Goal: Information Seeking & Learning: Learn about a topic

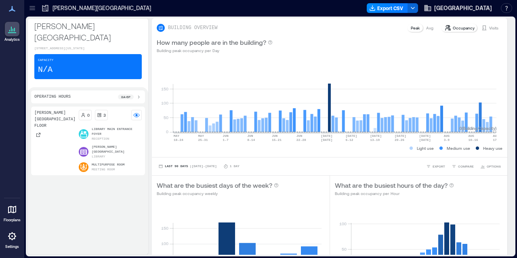
click at [139, 94] on icon at bounding box center [138, 97] width 6 height 6
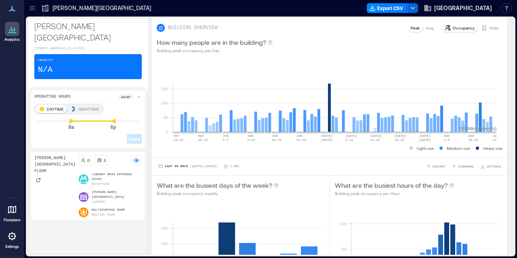
click at [139, 94] on icon at bounding box center [138, 97] width 6 height 6
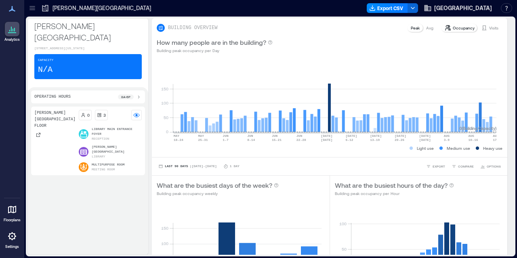
click at [137, 94] on icon at bounding box center [138, 97] width 6 height 6
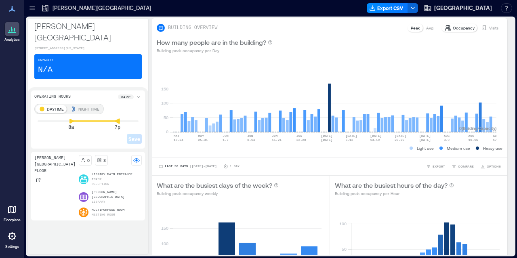
click at [117, 118] on icon at bounding box center [117, 120] width 5 height 5
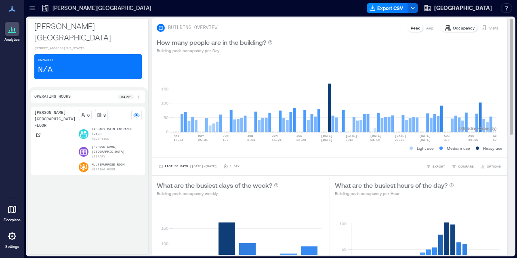
click at [426, 27] on p "Avg" at bounding box center [429, 28] width 7 height 6
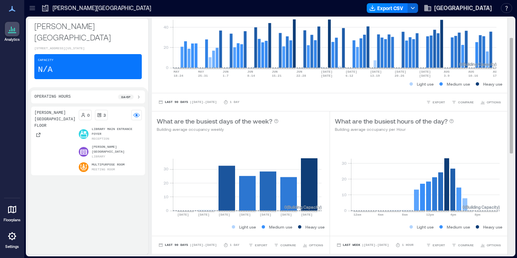
scroll to position [81, 0]
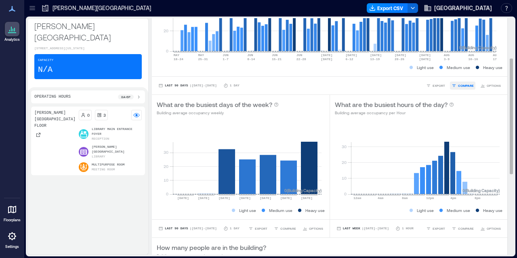
click at [458, 84] on span "COMPARE" at bounding box center [466, 85] width 16 height 5
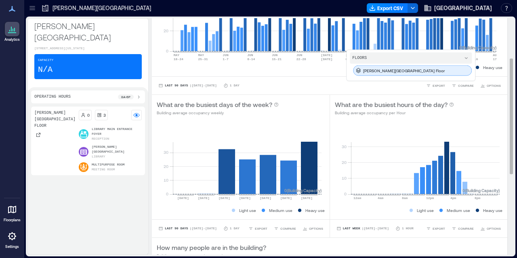
click at [392, 69] on p "[PERSON_NAME][GEOGRAPHIC_DATA] Floor" at bounding box center [404, 70] width 82 height 6
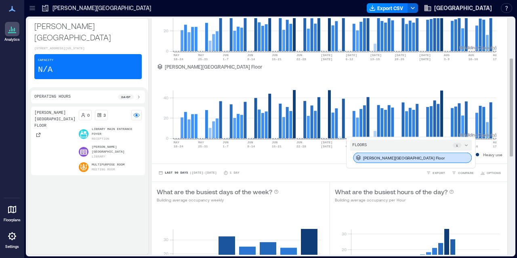
click at [463, 143] on icon at bounding box center [466, 145] width 6 height 6
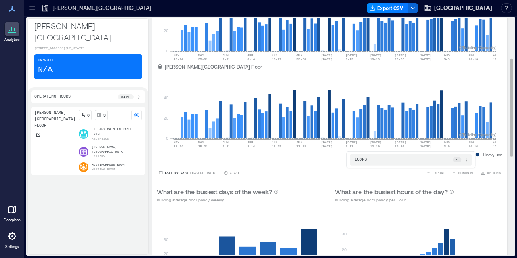
click at [242, 160] on div "0 20 40 [DATE]-[DATE] [DATE]-[DATE] [DATE]-[DATE] [DATE]-[DATE] [DATE]-[DATE] J…" at bounding box center [330, 71] width 356 height 186
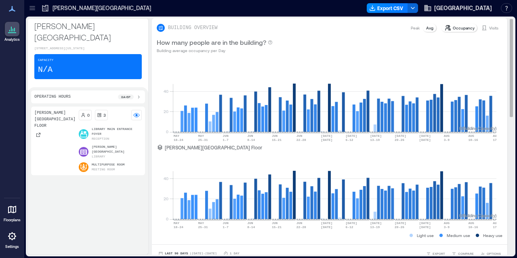
click at [453, 25] on p "Occupancy" at bounding box center [464, 28] width 22 height 6
click at [465, 29] on p "Occupancy" at bounding box center [464, 28] width 22 height 6
click at [492, 26] on p "Visits" at bounding box center [493, 28] width 9 height 6
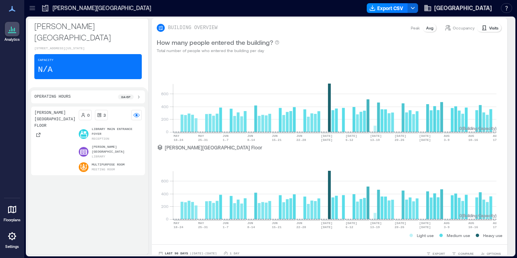
click at [11, 30] on icon at bounding box center [12, 29] width 10 height 10
click at [480, 7] on span "[GEOGRAPHIC_DATA]" at bounding box center [463, 8] width 58 height 8
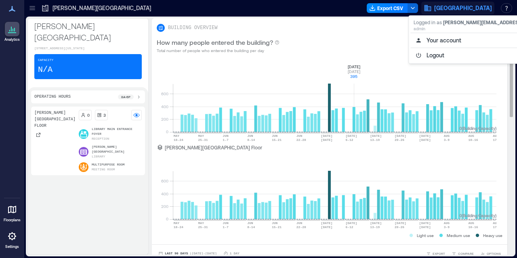
click at [356, 64] on rect at bounding box center [335, 97] width 324 height 69
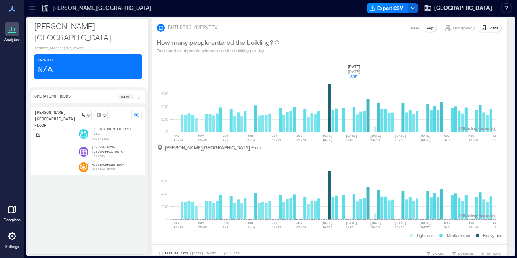
click at [92, 137] on p "Reception" at bounding box center [100, 139] width 17 height 5
click at [137, 114] on circle at bounding box center [136, 115] width 2 height 2
click at [134, 112] on rect at bounding box center [136, 115] width 6 height 6
click at [32, 4] on icon at bounding box center [32, 8] width 8 height 8
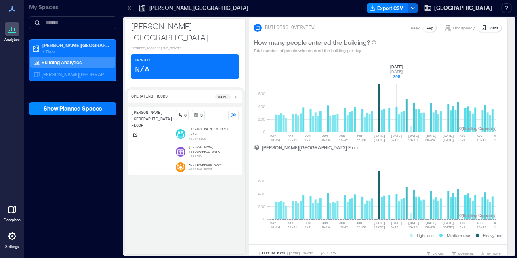
click at [32, 4] on p "My Spaces" at bounding box center [72, 7] width 87 height 8
click at [46, 11] on p "My Spaces" at bounding box center [72, 7] width 87 height 8
click at [13, 33] on icon at bounding box center [12, 32] width 8 height 1
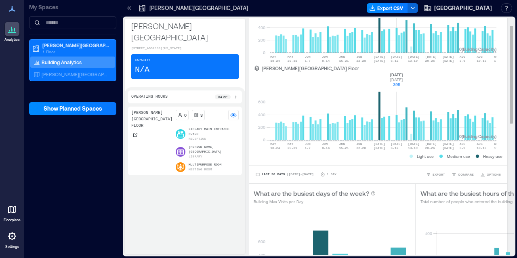
scroll to position [81, 0]
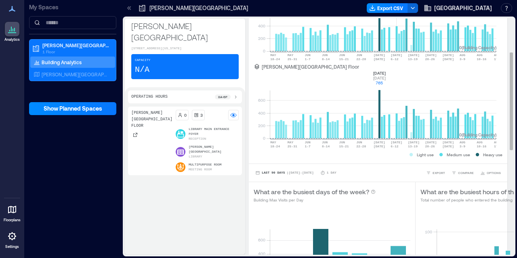
click at [381, 136] on rect at bounding box center [383, 104] width 227 height 69
click at [378, 136] on rect at bounding box center [383, 104] width 227 height 69
click at [413, 92] on rect at bounding box center [383, 104] width 227 height 69
click at [362, 201] on p "Building Max Visits per Day" at bounding box center [315, 200] width 122 height 6
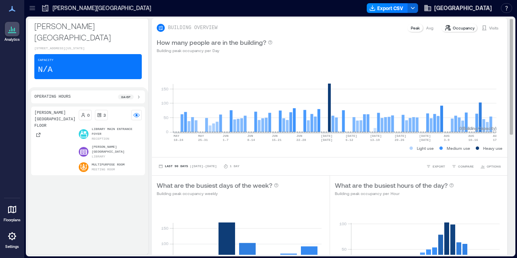
click at [461, 27] on p "Occupancy" at bounding box center [464, 28] width 22 height 6
click at [489, 28] on p "Visits" at bounding box center [493, 28] width 9 height 6
